Goal: Information Seeking & Learning: Learn about a topic

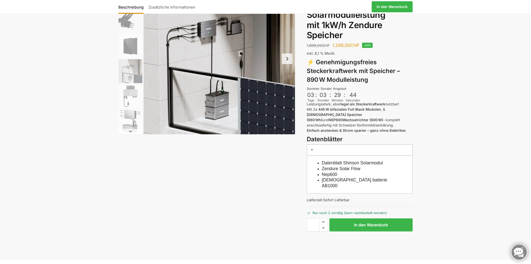
scroll to position [75, 0]
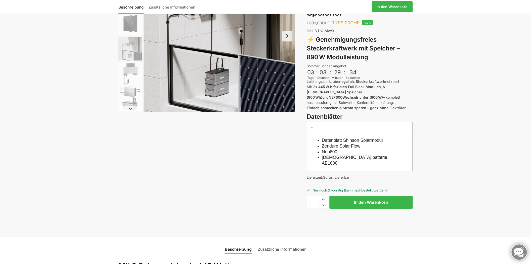
click at [353, 138] on link "Datenblatt Shinson Solarmodul" at bounding box center [352, 140] width 61 height 5
